Goal: Obtain resource: Download file/media

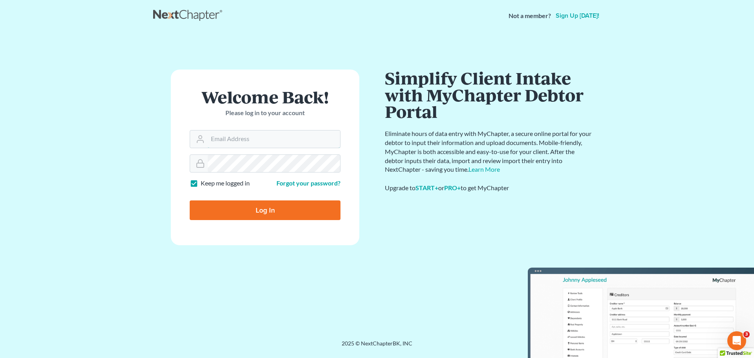
type input "[EMAIL_ADDRESS][DOMAIN_NAME]"
click at [243, 209] on input "Log In" at bounding box center [265, 210] width 151 height 20
type input "Thinking..."
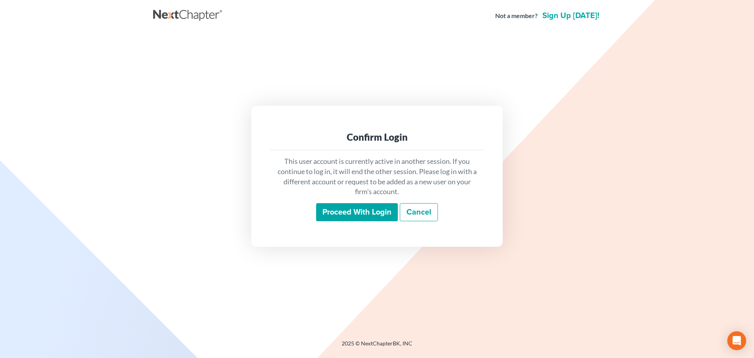
click at [359, 212] on input "Proceed with login" at bounding box center [357, 212] width 82 height 18
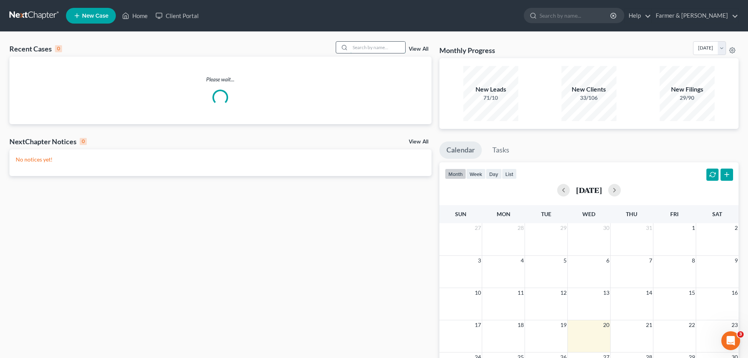
click at [359, 48] on input "search" at bounding box center [377, 47] width 55 height 11
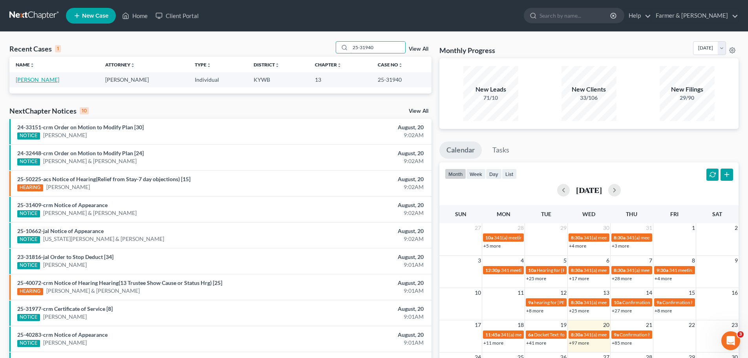
type input "25-31940"
click at [43, 80] on link "Bond, William" at bounding box center [38, 79] width 44 height 7
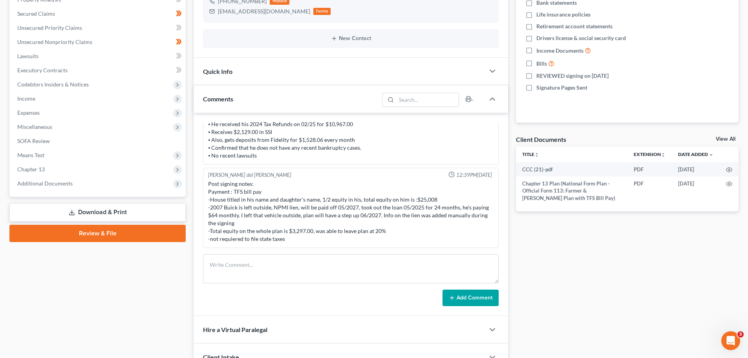
scroll to position [183, 0]
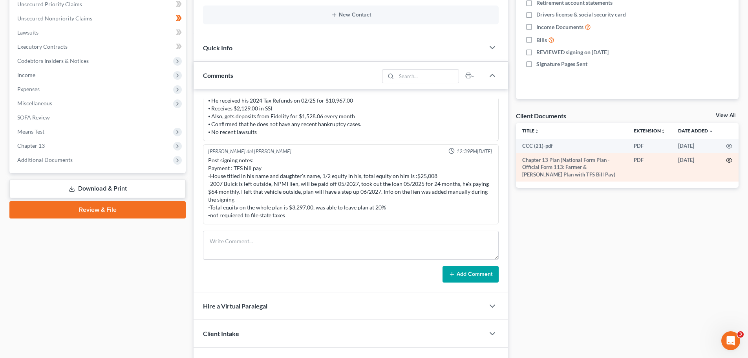
click at [729, 159] on icon "button" at bounding box center [729, 160] width 6 height 6
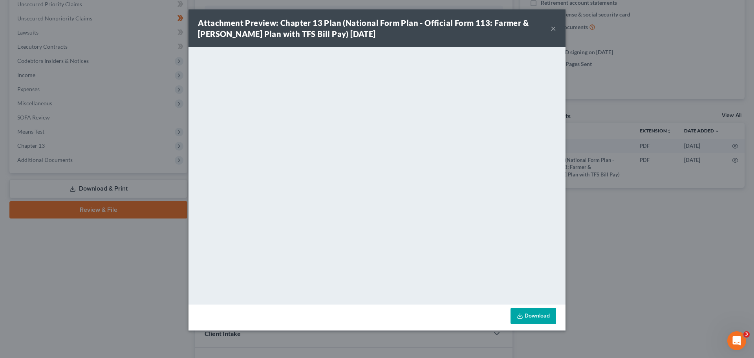
click at [555, 31] on button "×" at bounding box center [552, 28] width 5 height 9
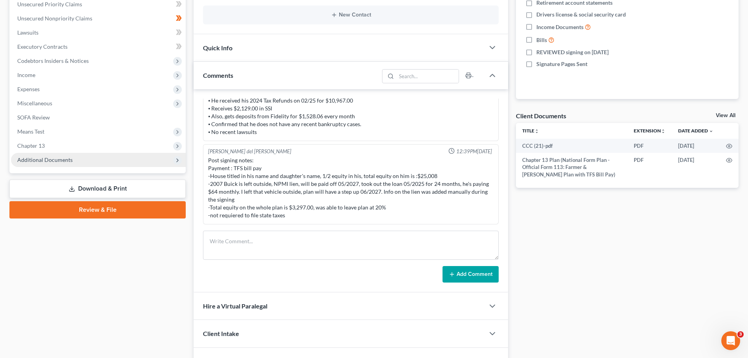
click at [53, 157] on span "Additional Documents" at bounding box center [44, 159] width 55 height 7
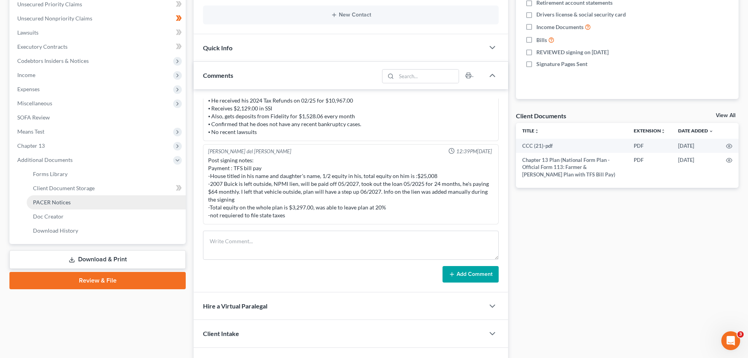
click at [61, 200] on span "PACER Notices" at bounding box center [52, 202] width 38 height 7
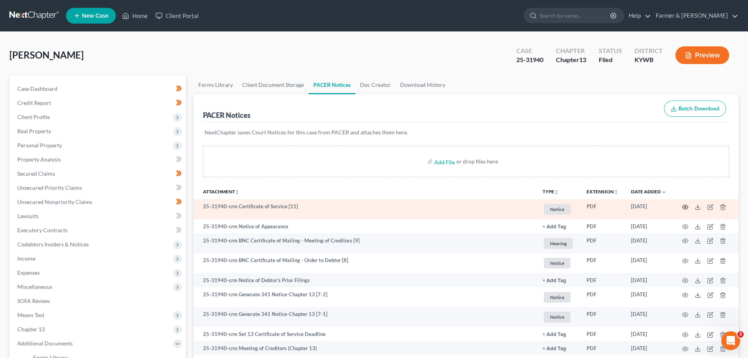
click at [687, 206] on icon "button" at bounding box center [685, 207] width 6 height 6
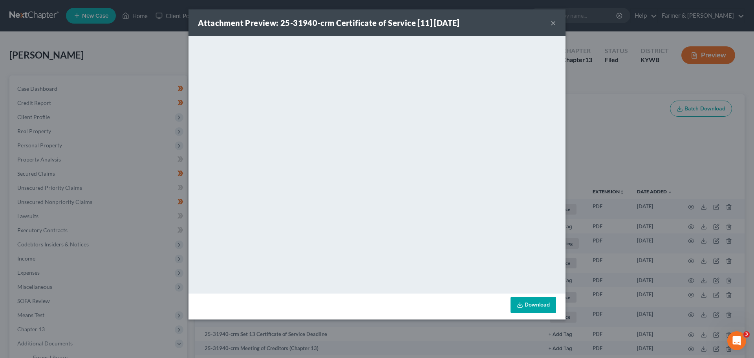
click at [550, 21] on button "×" at bounding box center [552, 22] width 5 height 9
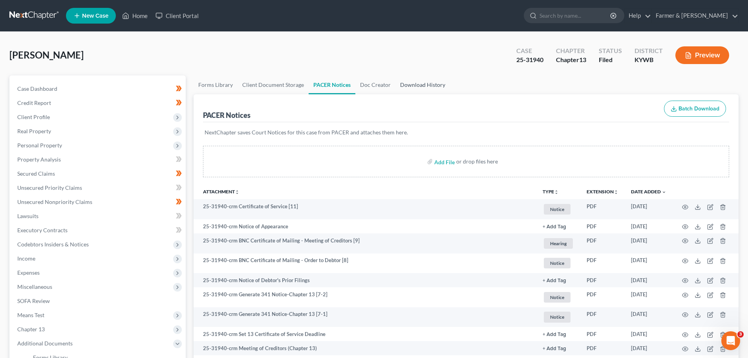
click at [427, 82] on link "Download History" at bounding box center [422, 84] width 55 height 19
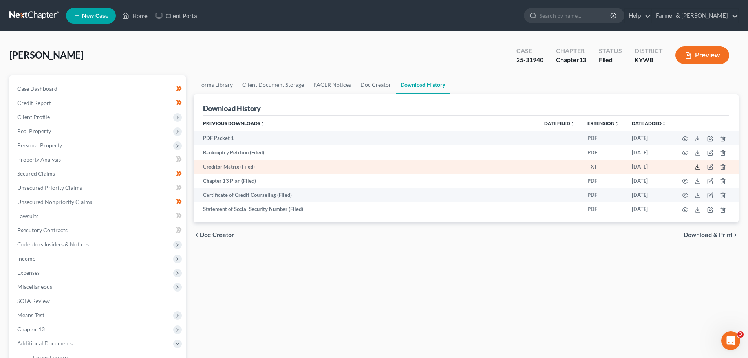
click at [697, 167] on line at bounding box center [697, 165] width 0 height 3
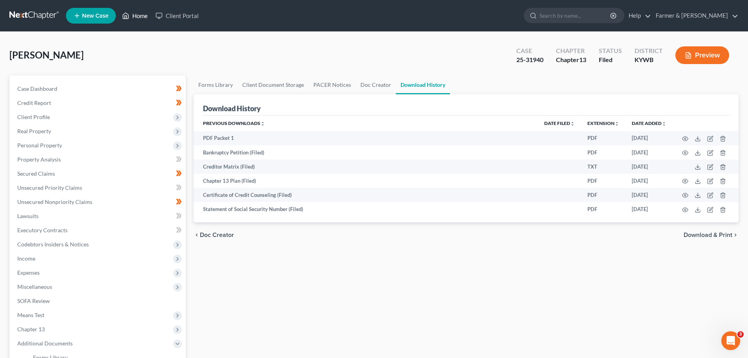
click at [136, 18] on link "Home" at bounding box center [134, 16] width 33 height 14
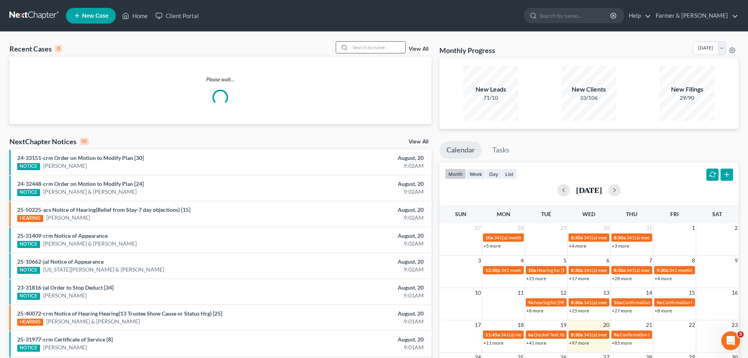
click at [359, 45] on input "search" at bounding box center [377, 47] width 55 height 11
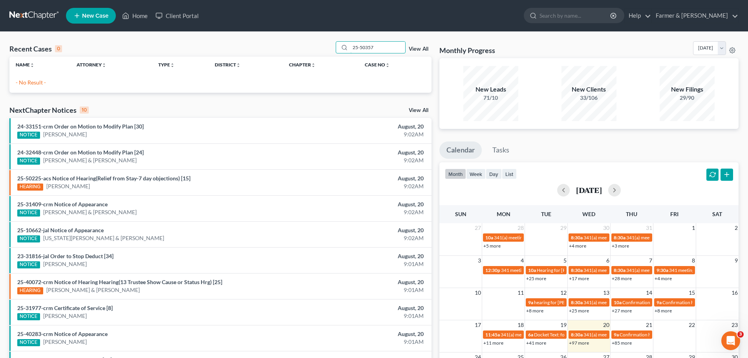
drag, startPoint x: 384, startPoint y: 49, endPoint x: 295, endPoint y: 50, distance: 89.1
click at [296, 49] on div "Recent Cases 0 25-50357 View All" at bounding box center [220, 48] width 422 height 15
click at [374, 45] on input "wilam haford" at bounding box center [377, 47] width 55 height 11
click at [364, 46] on input "wilam hafford" at bounding box center [377, 47] width 55 height 11
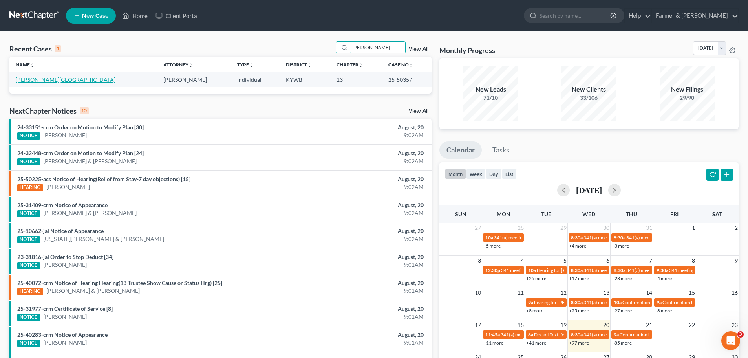
type input "wilma hafford"
click at [36, 79] on link "Hafford, Wilma" at bounding box center [66, 79] width 100 height 7
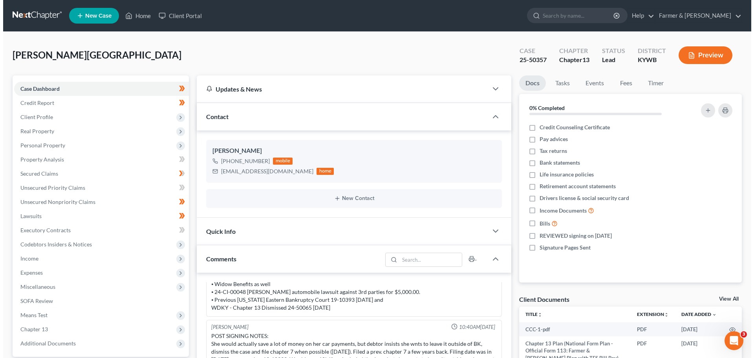
scroll to position [91, 0]
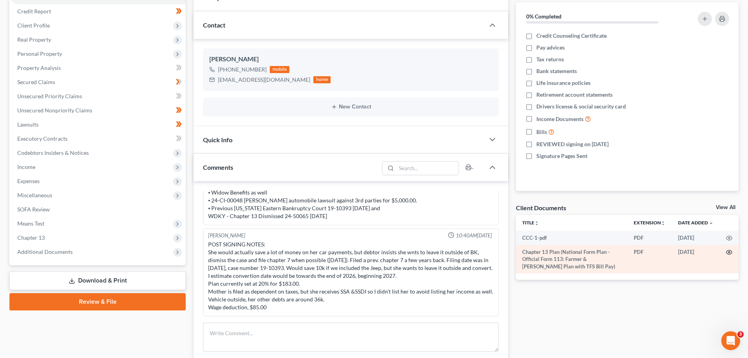
click at [730, 250] on icon "button" at bounding box center [729, 252] width 6 height 6
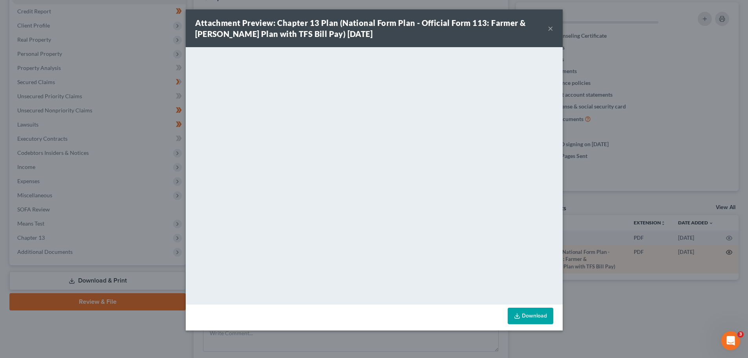
scroll to position [122, 0]
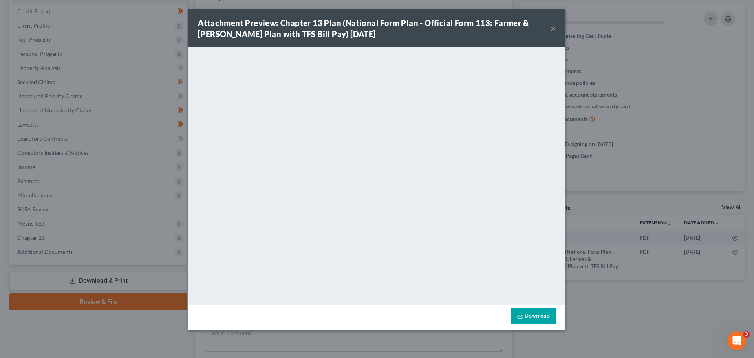
click at [549, 28] on div "Attachment Preview: Chapter 13 Plan (National Form Plan - Official Form 113: Fa…" at bounding box center [374, 28] width 352 height 22
click at [553, 26] on button "×" at bounding box center [552, 28] width 5 height 9
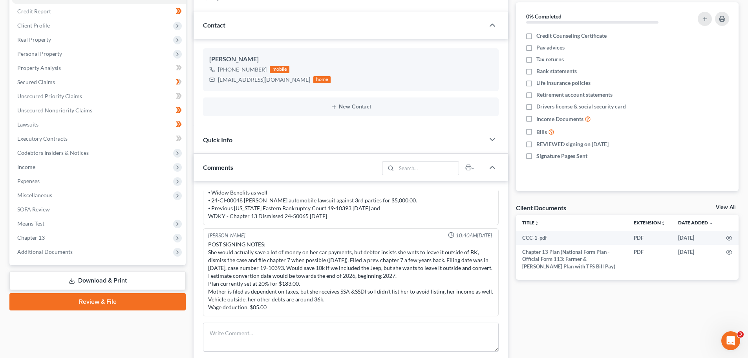
scroll to position [130, 0]
click at [64, 253] on span "Additional Documents" at bounding box center [44, 251] width 55 height 7
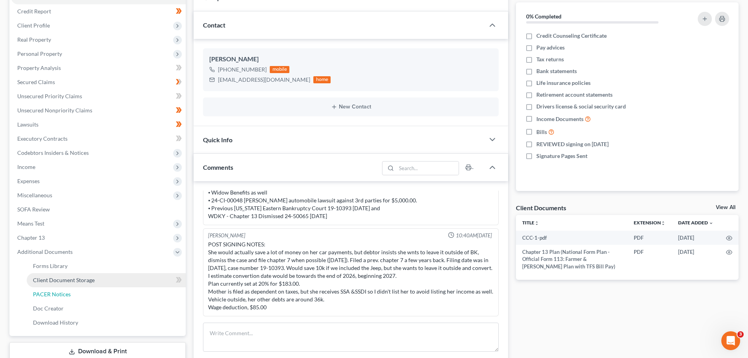
drag, startPoint x: 59, startPoint y: 297, endPoint x: 101, endPoint y: 276, distance: 46.3
click at [60, 297] on span "PACER Notices" at bounding box center [52, 293] width 38 height 7
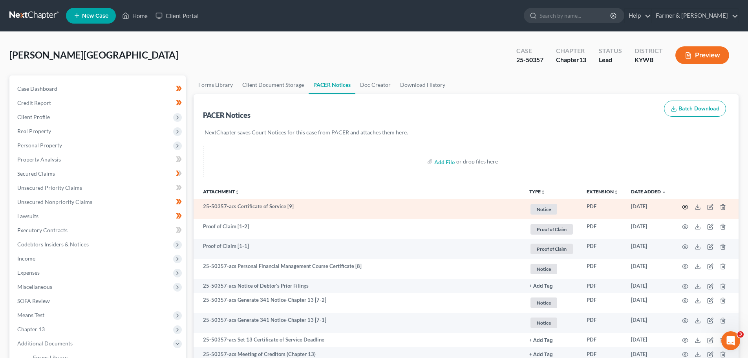
click at [686, 208] on icon "button" at bounding box center [685, 207] width 6 height 6
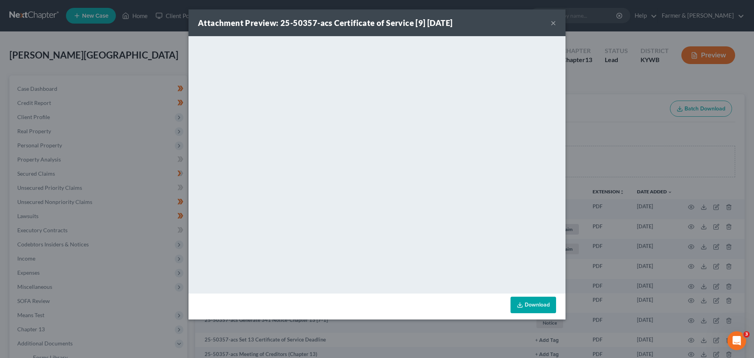
click at [552, 22] on button "×" at bounding box center [552, 22] width 5 height 9
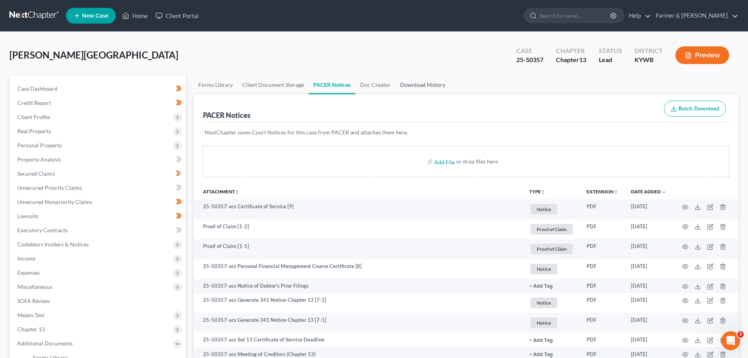
click at [418, 86] on link "Download History" at bounding box center [422, 84] width 55 height 19
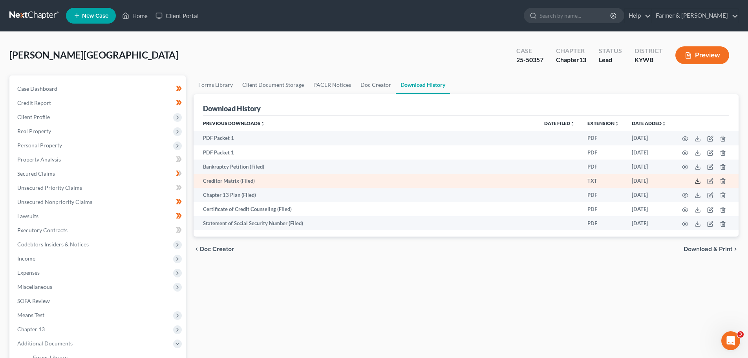
click at [698, 182] on polyline at bounding box center [697, 181] width 3 height 1
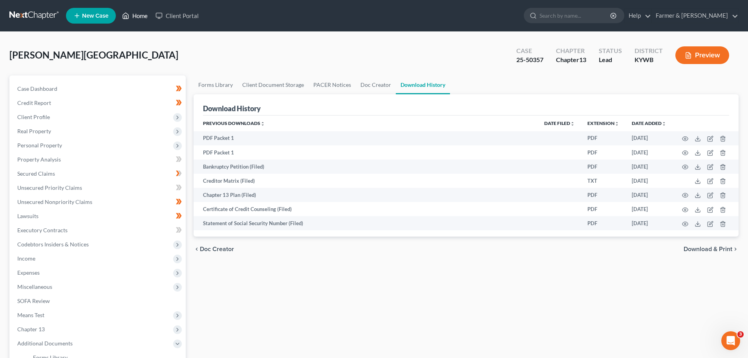
click at [140, 15] on link "Home" at bounding box center [134, 16] width 33 height 14
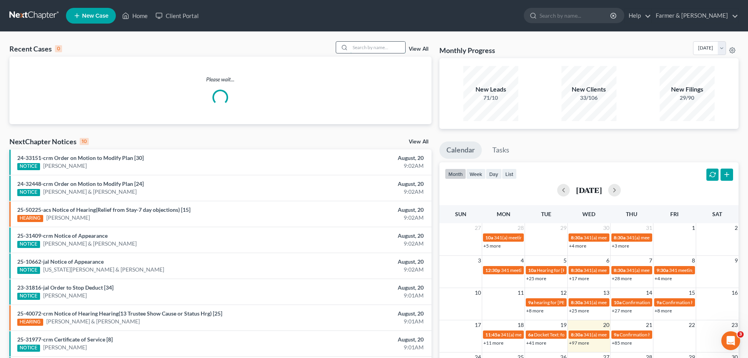
click at [362, 44] on input "search" at bounding box center [377, 47] width 55 height 11
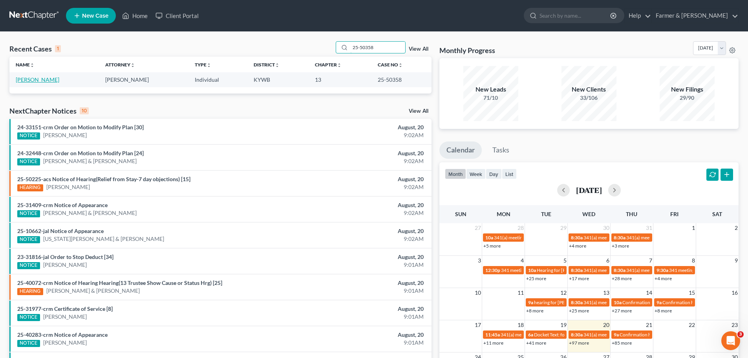
type input "25-50358"
click at [40, 78] on link "[PERSON_NAME]" at bounding box center [38, 79] width 44 height 7
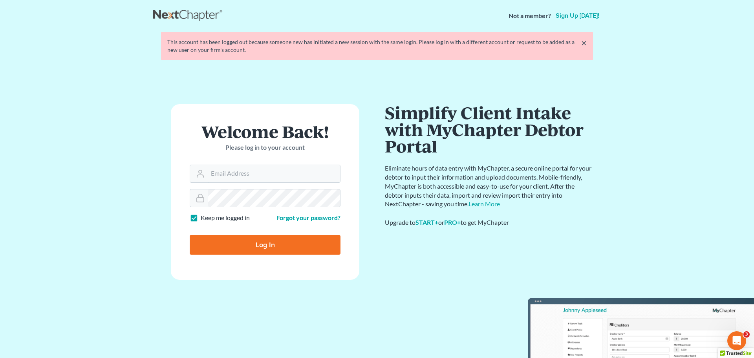
type input "[EMAIL_ADDRESS][DOMAIN_NAME]"
click at [250, 249] on input "Log In" at bounding box center [265, 245] width 151 height 20
type input "Thinking..."
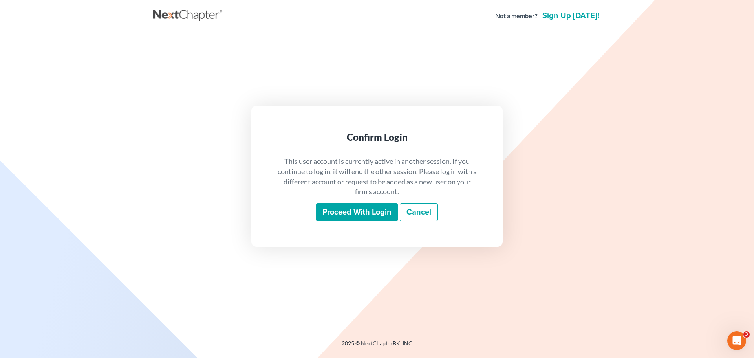
click at [363, 214] on input "Proceed with login" at bounding box center [357, 212] width 82 height 18
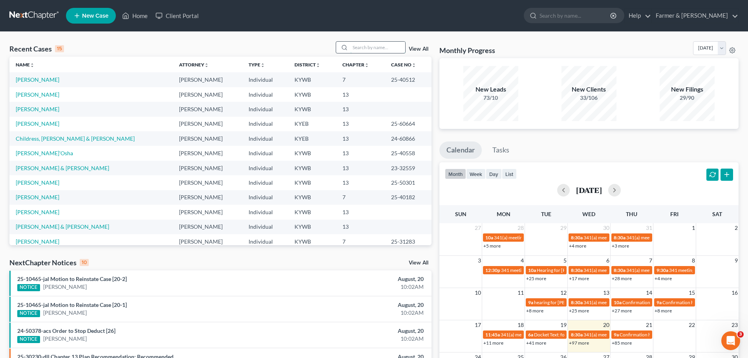
click at [358, 49] on input "search" at bounding box center [377, 47] width 55 height 11
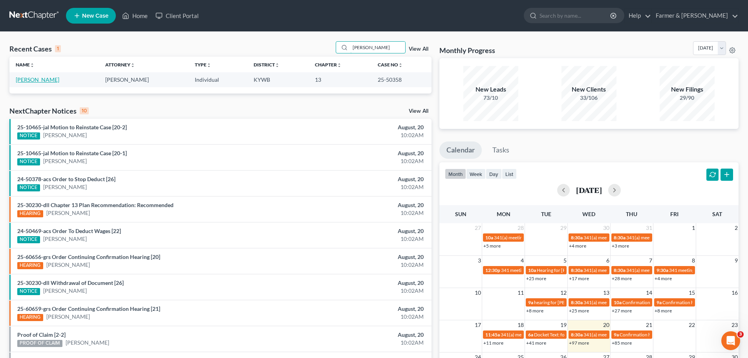
type input "natalia phillips"
click at [32, 78] on link "[PERSON_NAME]" at bounding box center [38, 79] width 44 height 7
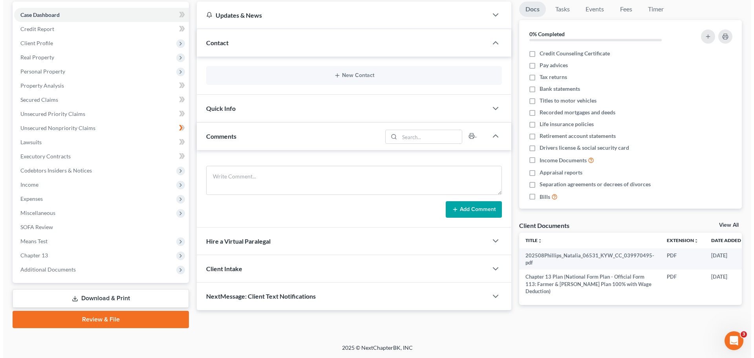
scroll to position [0, 25]
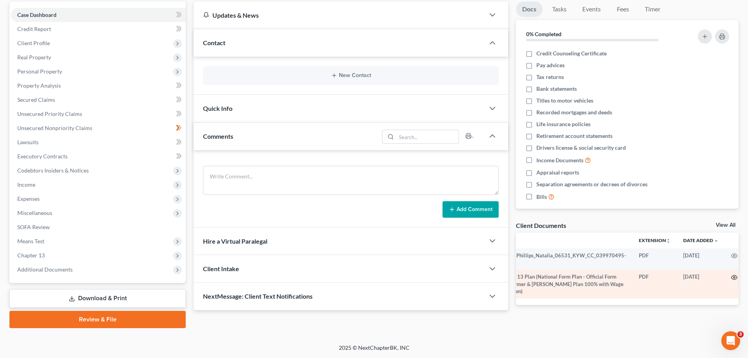
click at [731, 277] on icon "button" at bounding box center [734, 277] width 6 height 6
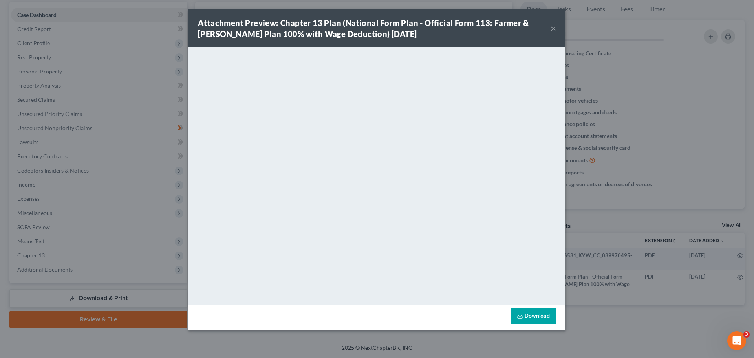
click at [551, 26] on button "×" at bounding box center [552, 28] width 5 height 9
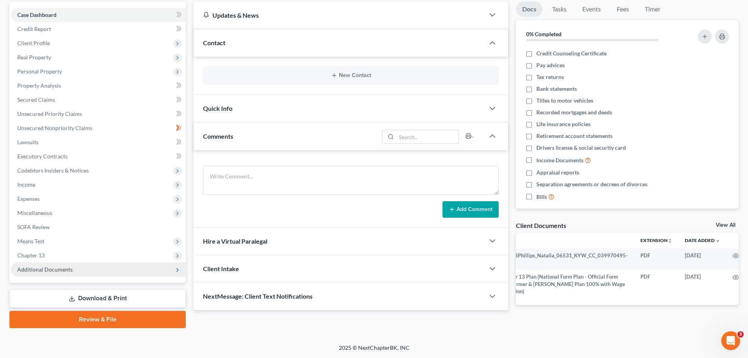
click at [63, 270] on span "Additional Documents" at bounding box center [44, 269] width 55 height 7
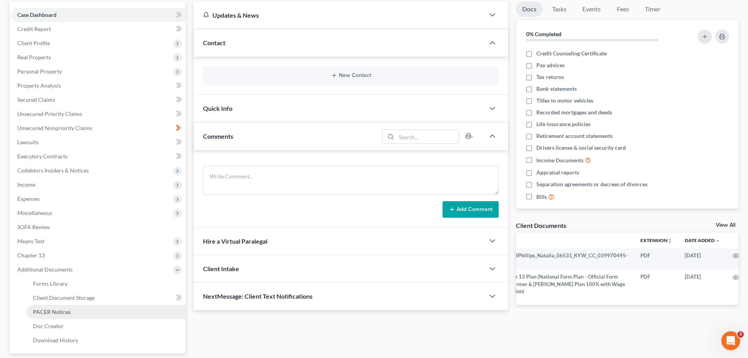
click at [64, 309] on span "PACER Notices" at bounding box center [52, 311] width 38 height 7
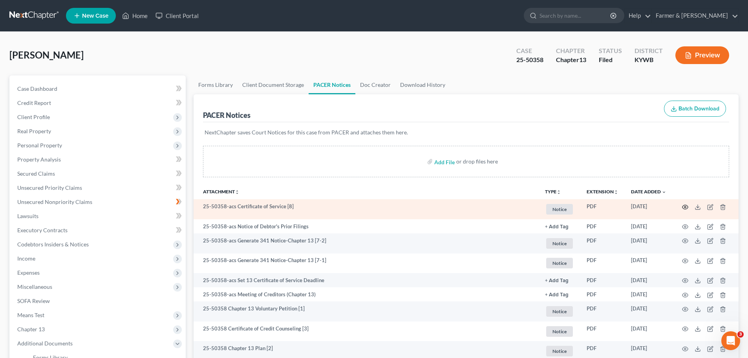
click at [685, 205] on icon "button" at bounding box center [685, 206] width 6 height 4
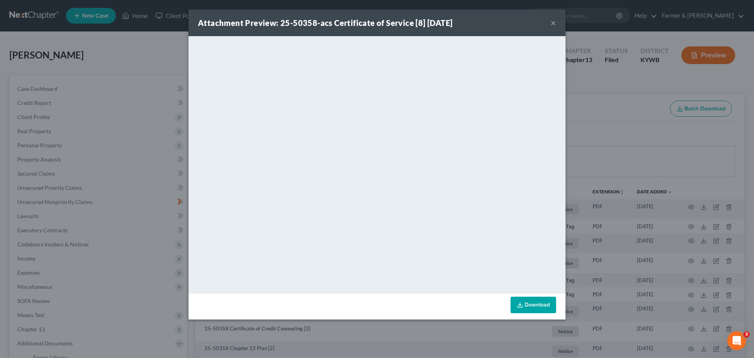
click at [549, 21] on div "Attachment Preview: 25-50358-acs Certificate of Service [8] 08/20/2025 ×" at bounding box center [376, 22] width 377 height 27
click at [553, 22] on button "×" at bounding box center [552, 22] width 5 height 9
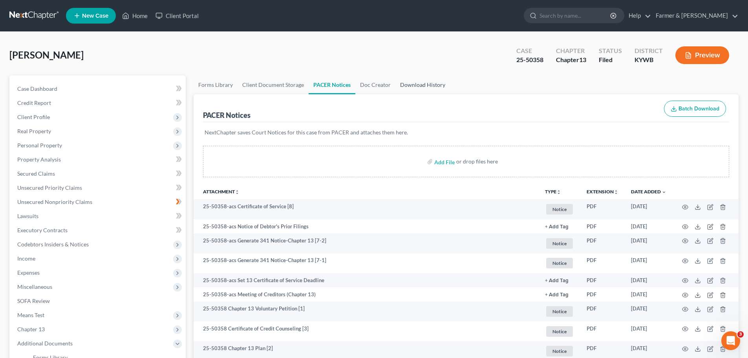
click at [427, 82] on link "Download History" at bounding box center [422, 84] width 55 height 19
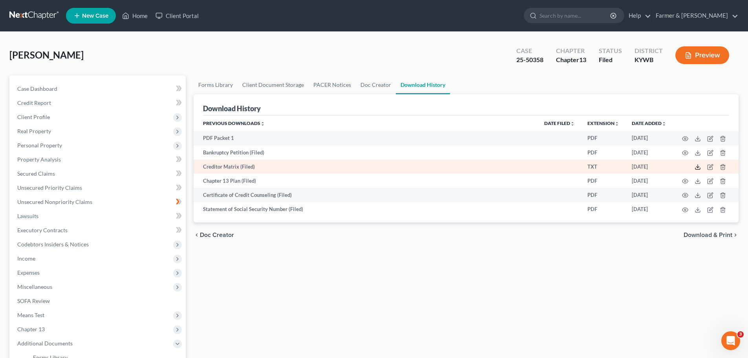
click at [697, 168] on icon at bounding box center [697, 167] width 6 height 6
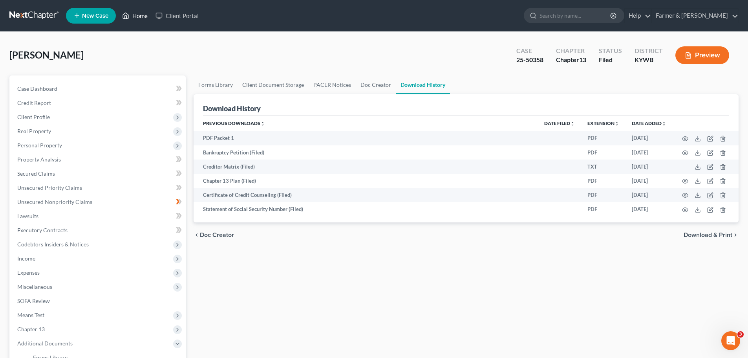
click at [140, 16] on link "Home" at bounding box center [134, 16] width 33 height 14
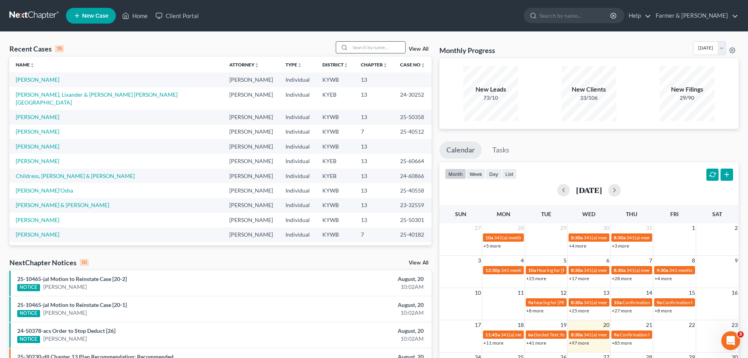
click at [372, 45] on input "search" at bounding box center [377, 47] width 55 height 11
type input "25-31976"
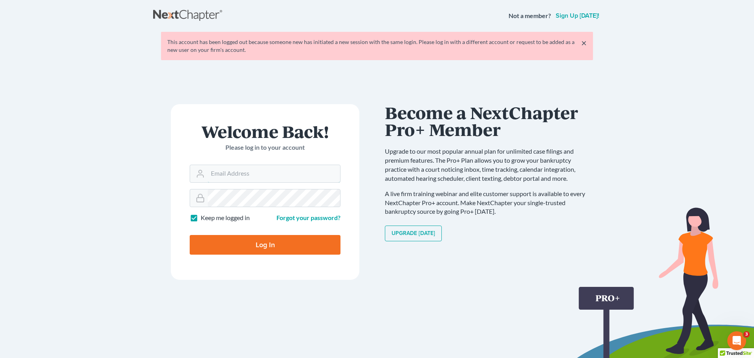
type input "[EMAIL_ADDRESS][DOMAIN_NAME]"
click at [257, 242] on input "Log In" at bounding box center [265, 245] width 151 height 20
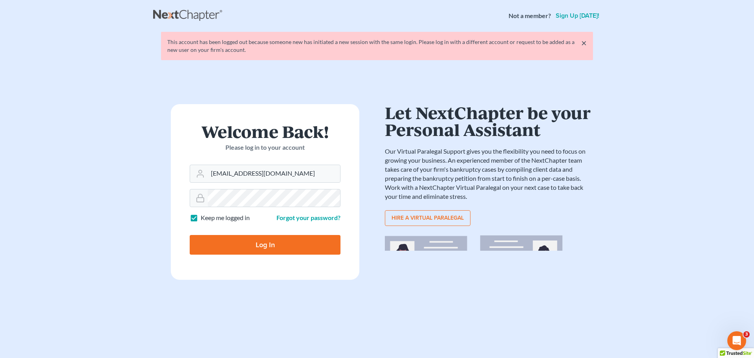
type input "Thinking..."
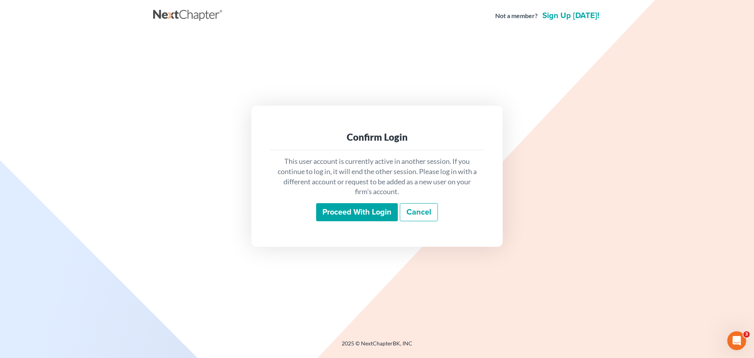
click at [344, 208] on input "Proceed with login" at bounding box center [357, 212] width 82 height 18
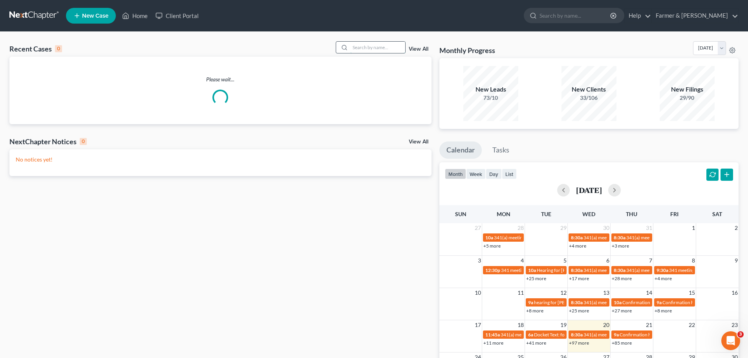
click at [361, 48] on input "search" at bounding box center [377, 47] width 55 height 11
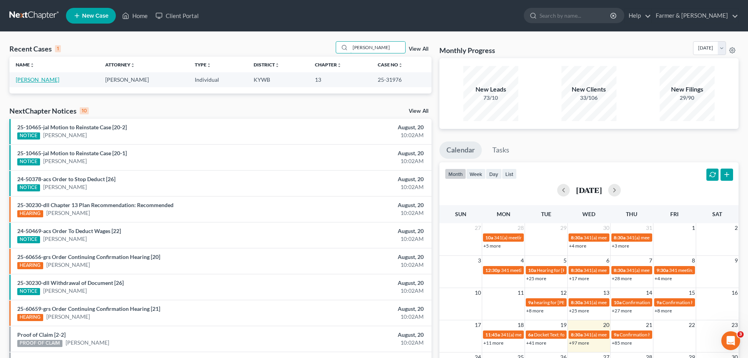
type input "[PERSON_NAME]"
click at [38, 80] on link "[PERSON_NAME]" at bounding box center [38, 79] width 44 height 7
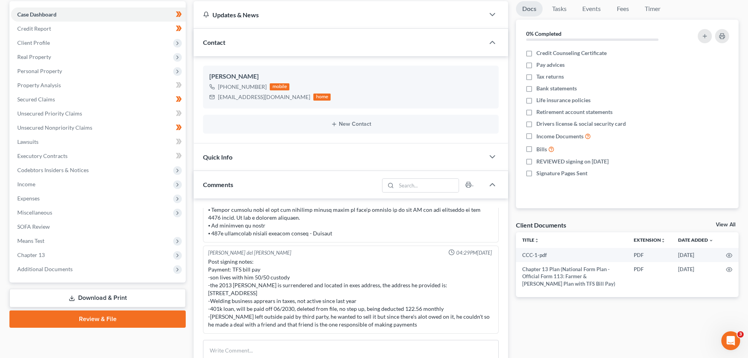
scroll to position [91, 0]
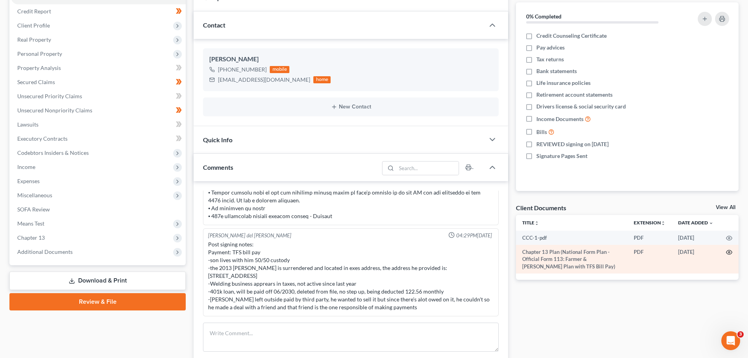
click at [730, 250] on icon "button" at bounding box center [729, 252] width 6 height 4
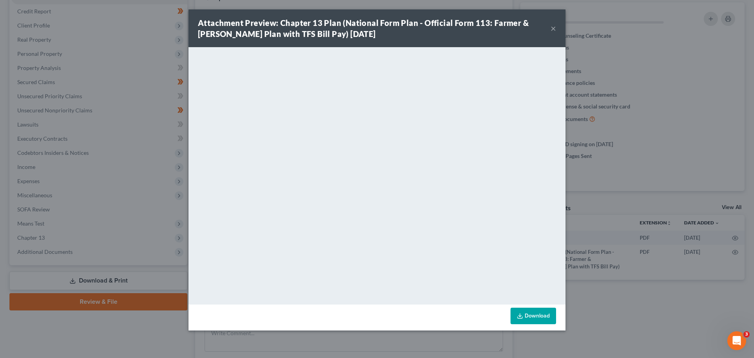
click at [553, 26] on button "×" at bounding box center [552, 28] width 5 height 9
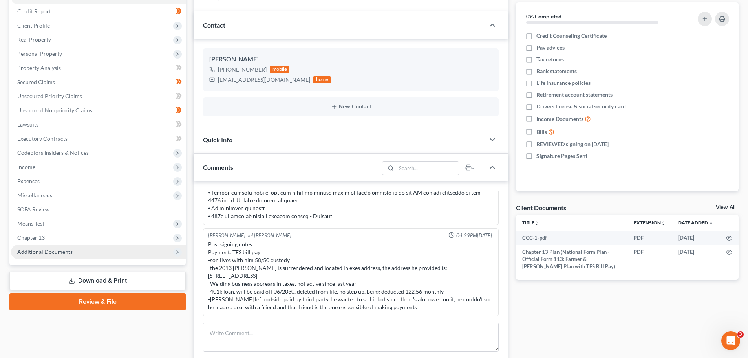
click at [39, 252] on span "Additional Documents" at bounding box center [44, 251] width 55 height 7
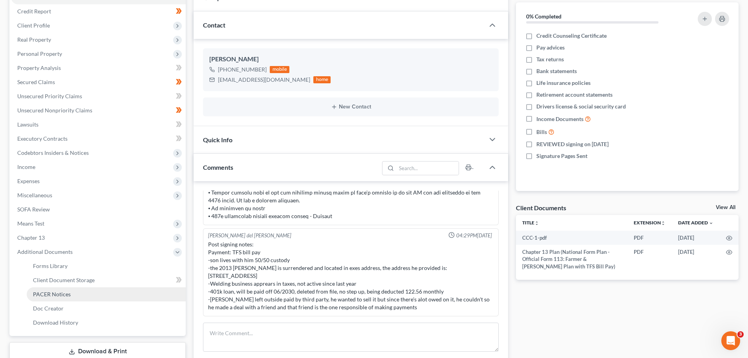
click at [53, 295] on span "PACER Notices" at bounding box center [52, 293] width 38 height 7
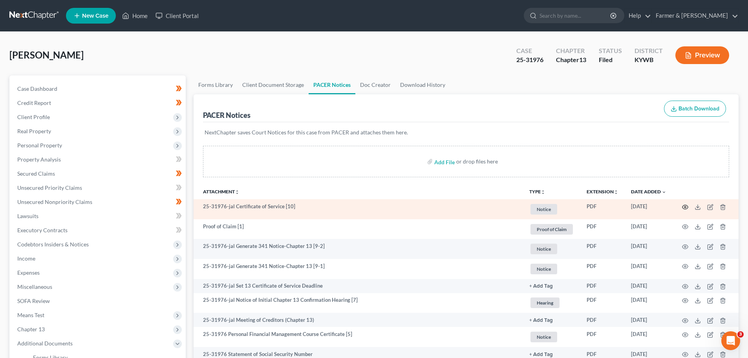
click at [684, 208] on icon "button" at bounding box center [685, 207] width 6 height 6
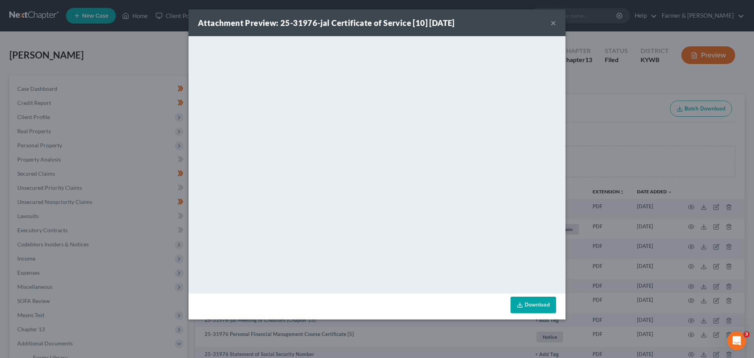
click at [552, 22] on button "×" at bounding box center [552, 22] width 5 height 9
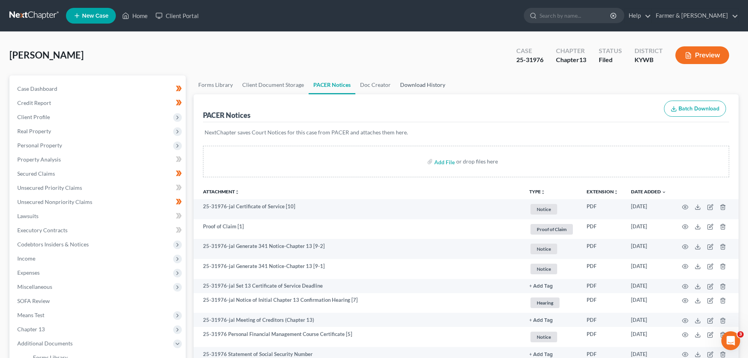
click at [421, 89] on link "Download History" at bounding box center [422, 84] width 55 height 19
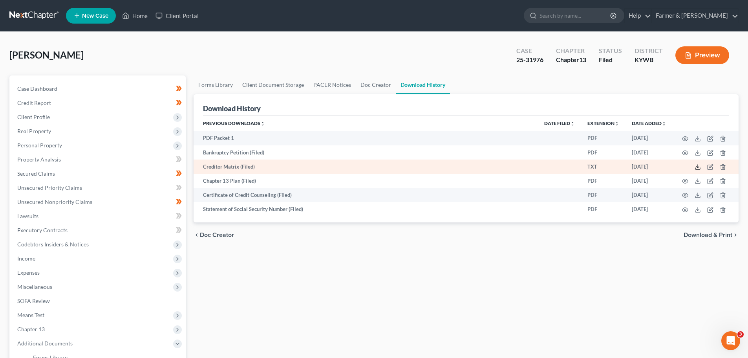
click at [698, 166] on icon at bounding box center [697, 167] width 6 height 6
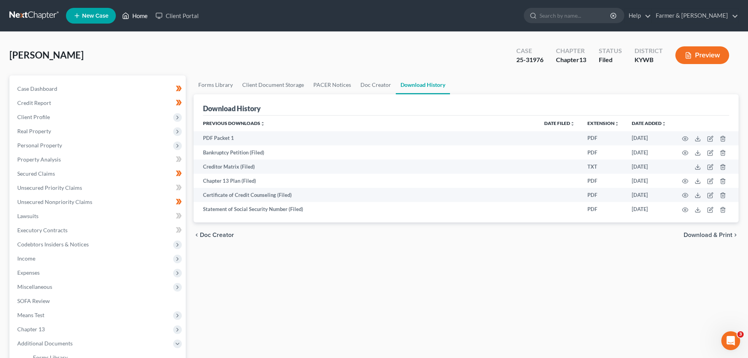
click at [144, 11] on link "Home" at bounding box center [134, 16] width 33 height 14
